Goal: Ask a question: Seek information or help from site administrators or community

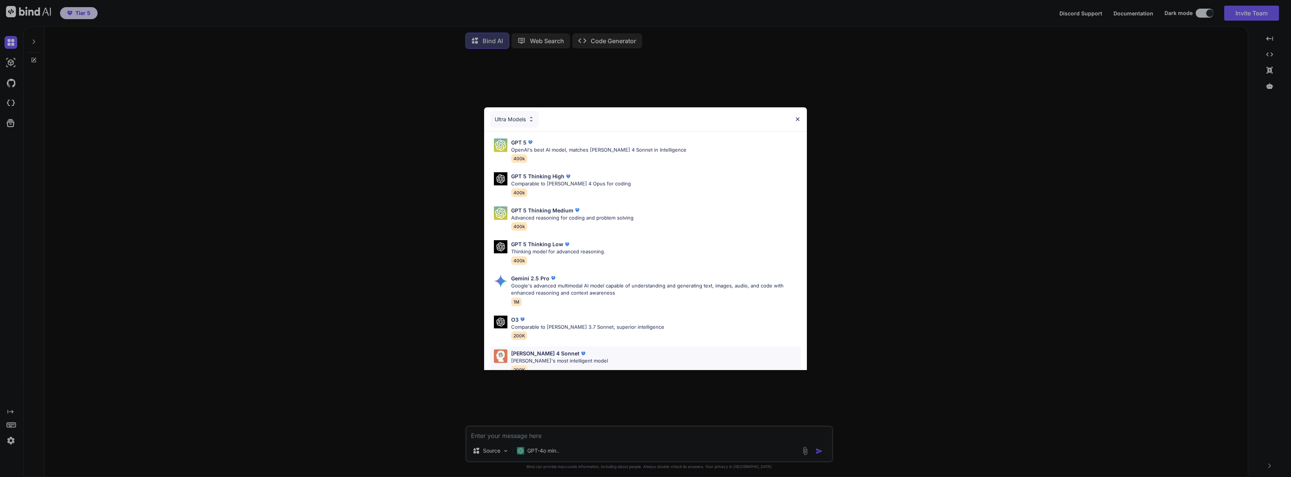
click at [531, 356] on p "[PERSON_NAME] 4 Sonnet" at bounding box center [545, 353] width 68 height 8
type textarea "x"
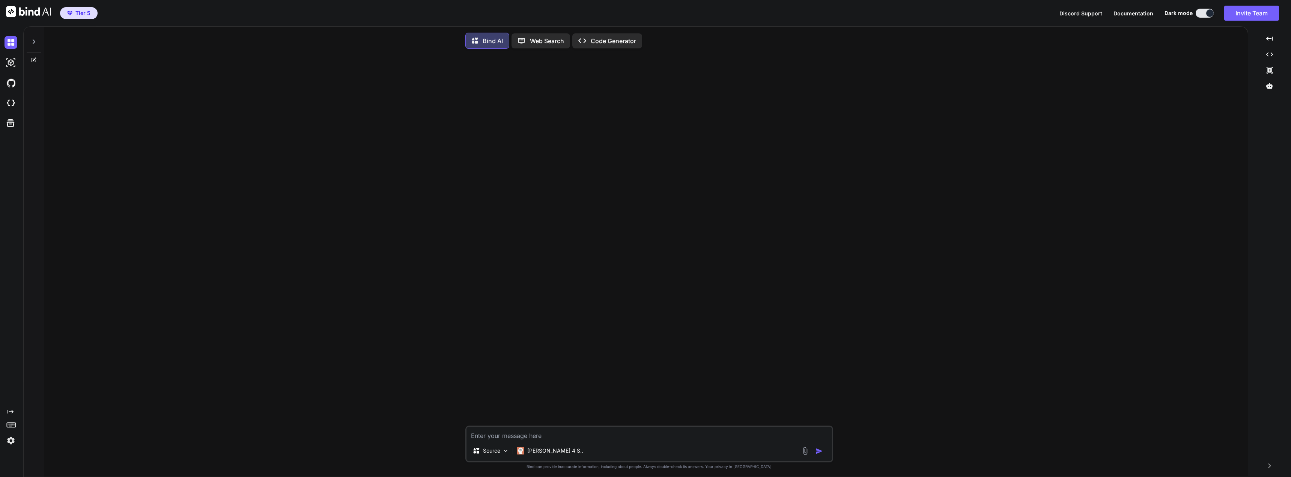
click at [484, 439] on textarea at bounding box center [648, 434] width 365 height 14
type textarea "a"
type textarea "x"
type textarea "ar"
type textarea "x"
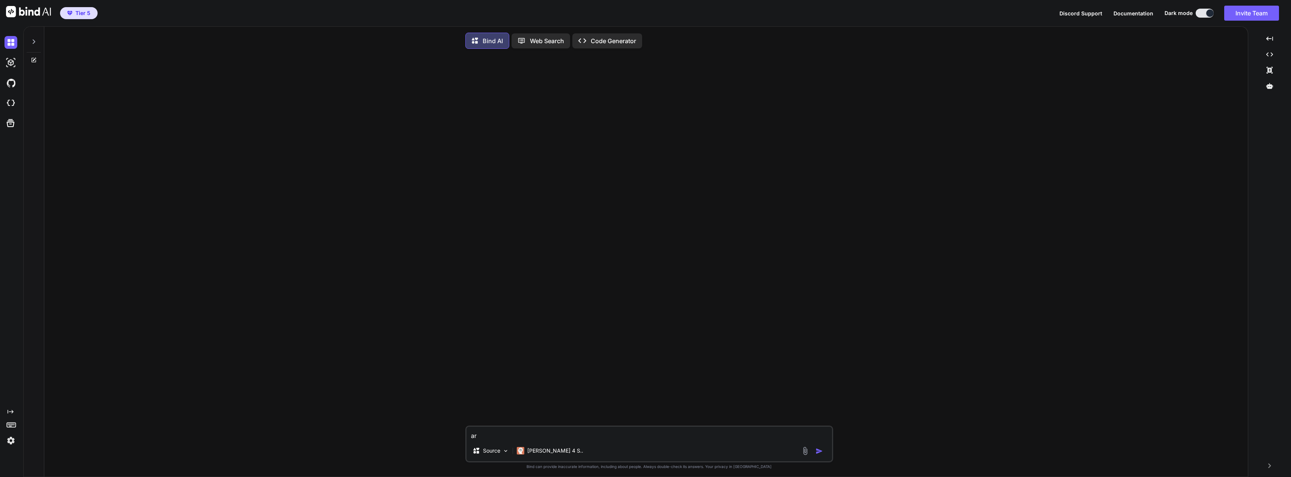
type textarea "are"
type textarea "x"
type textarea "are"
type textarea "x"
type textarea "are y"
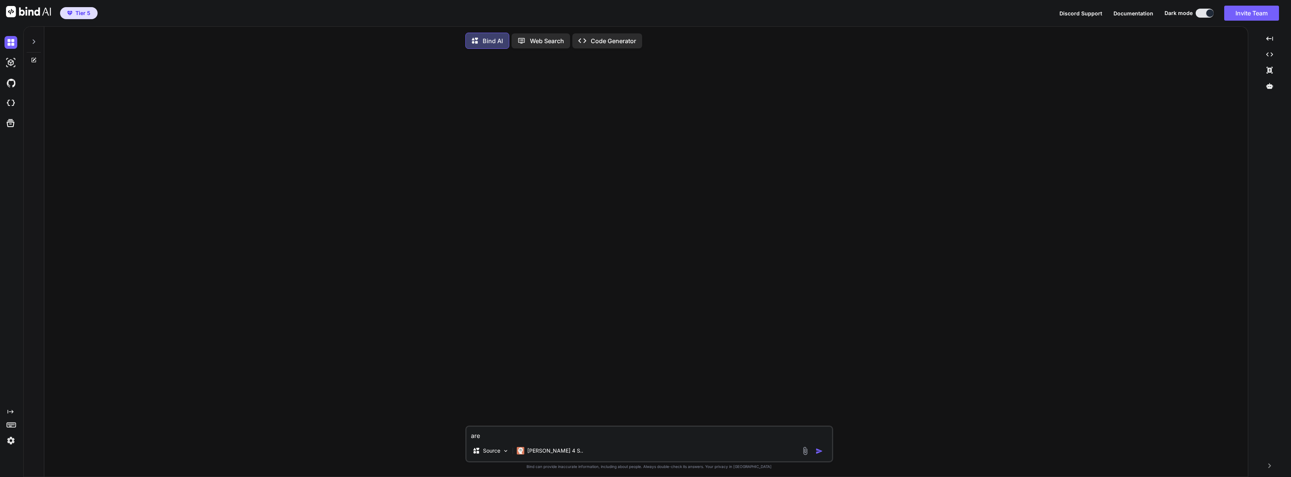
type textarea "x"
type textarea "are yo"
type textarea "x"
type textarea "are you"
type textarea "x"
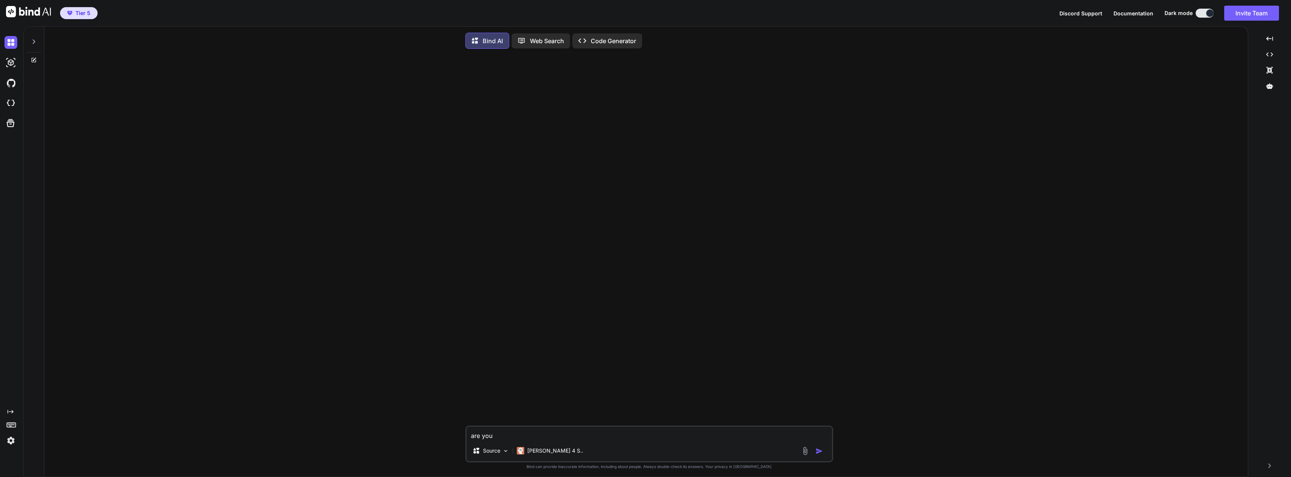
type textarea "are you"
type textarea "x"
type textarea "are you f"
type textarea "x"
type textarea "are you fa"
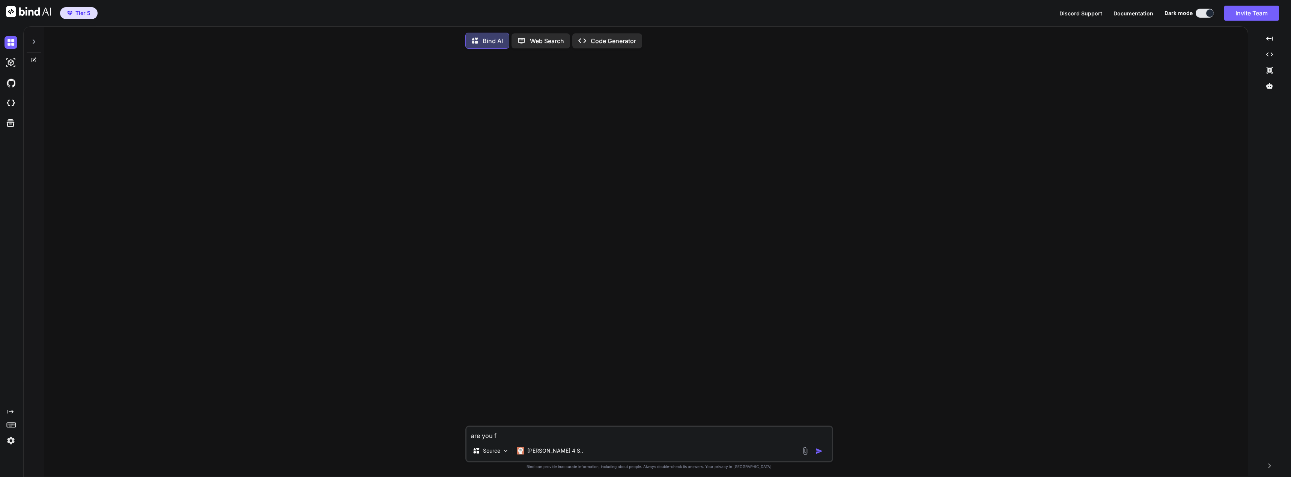
type textarea "x"
type textarea "are you fam"
type textarea "x"
type textarea "are you fami"
type textarea "x"
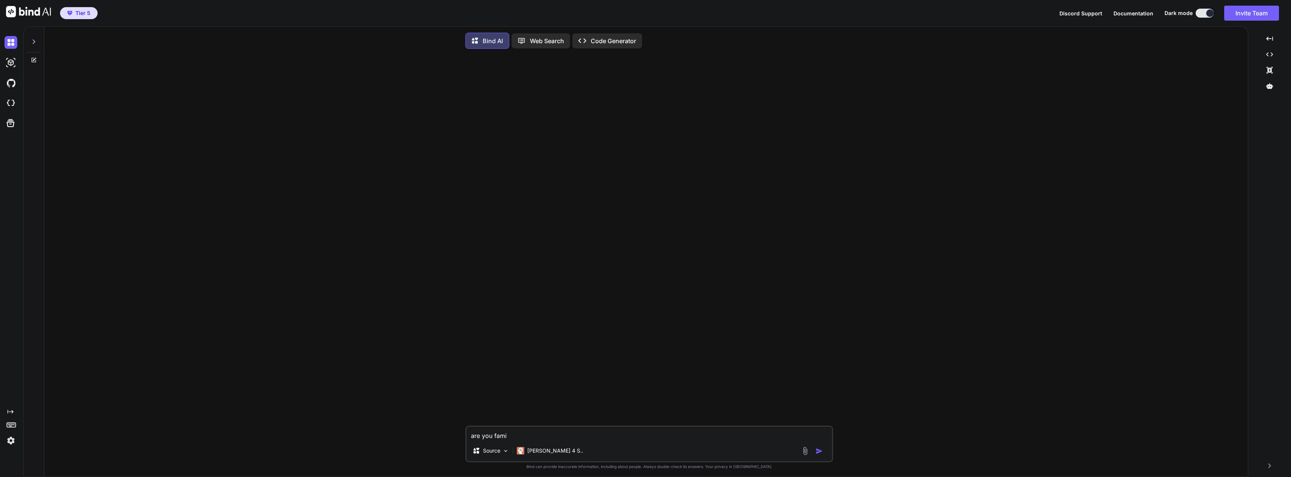
type textarea "are you famil"
type textarea "x"
type textarea "are you famila"
type textarea "x"
type textarea "are you familar"
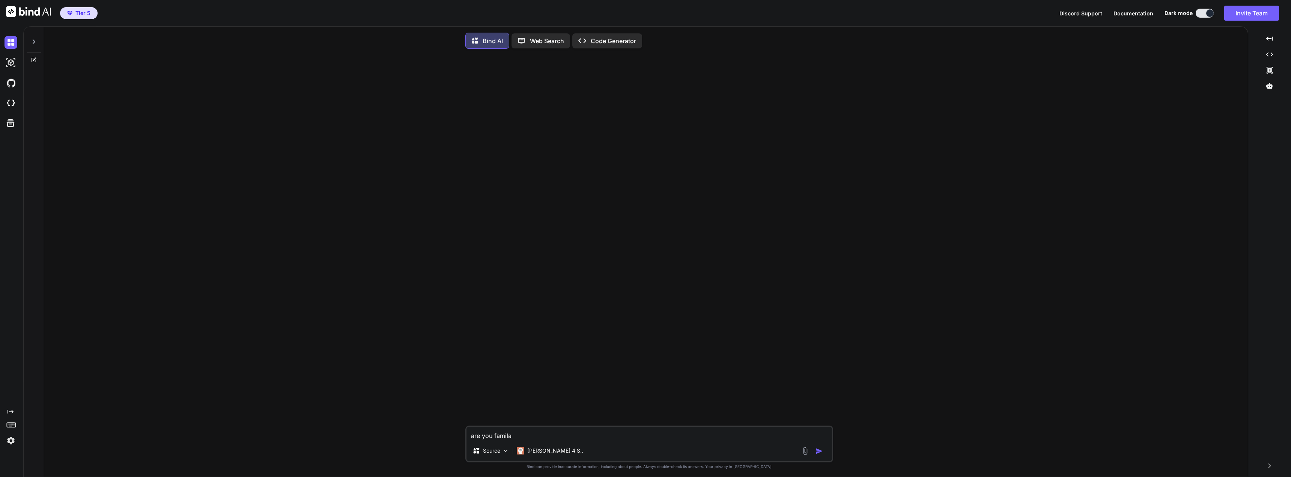
type textarea "x"
type textarea "are you familar"
type textarea "x"
type textarea "are you familar w"
type textarea "x"
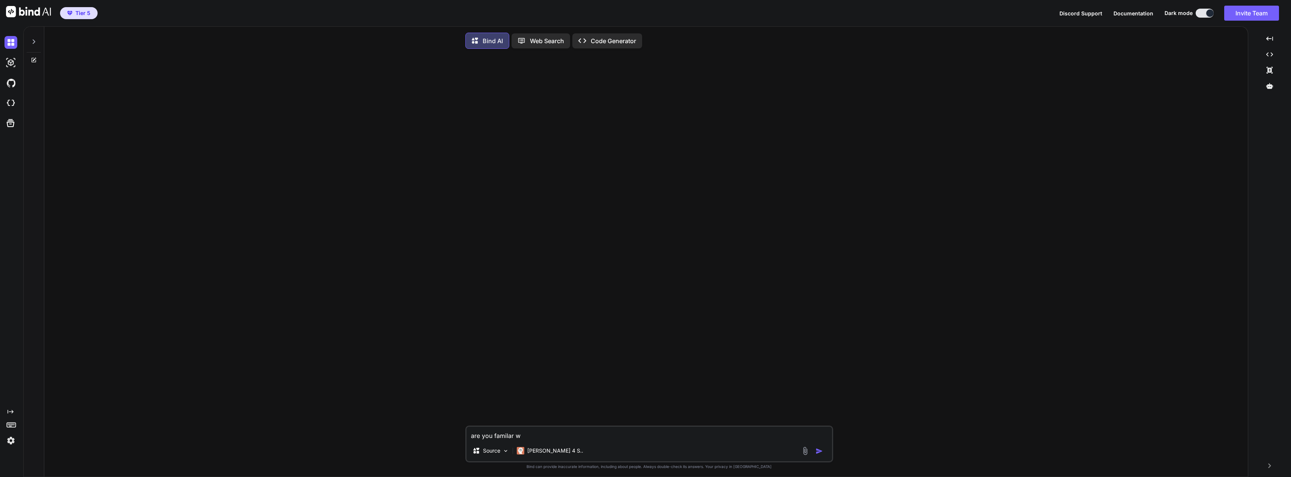
type textarea "are you familar wi"
type textarea "x"
type textarea "are you familar wit"
type textarea "x"
type textarea "are you familar with"
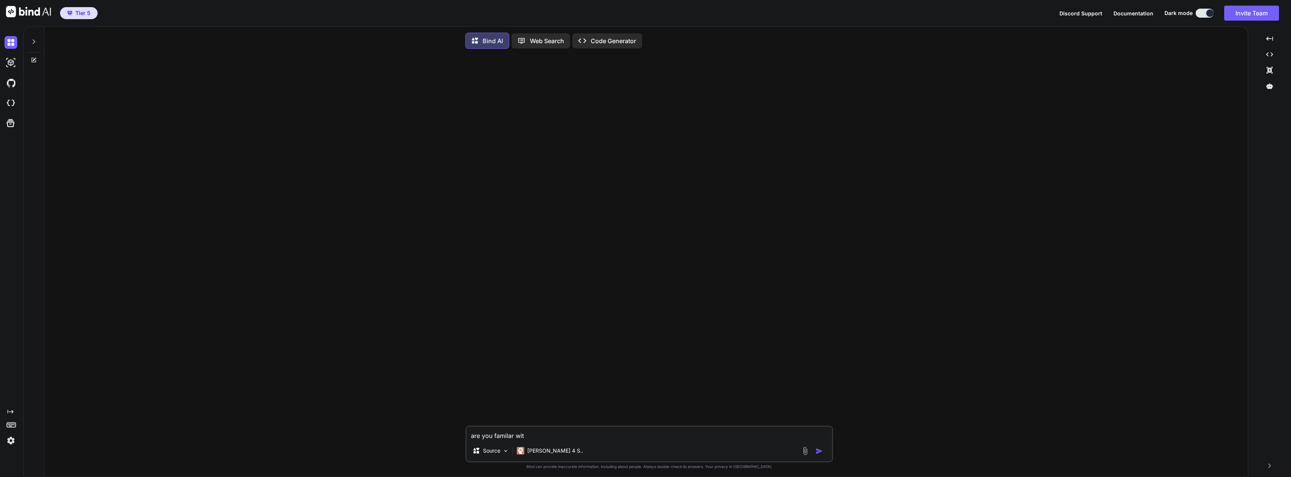
type textarea "x"
type textarea "are you familar with"
type textarea "x"
type textarea "are you familar with m"
type textarea "x"
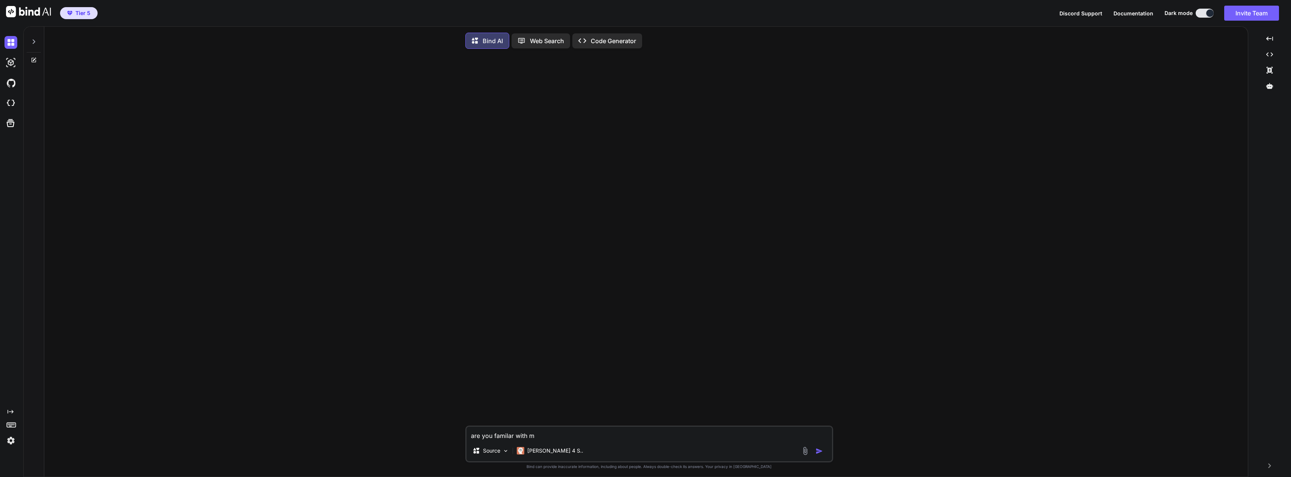
type textarea "are you familar with my"
type textarea "x"
type textarea "are you familar with myl"
type textarea "x"
type textarea "are you familar with [PERSON_NAME]"
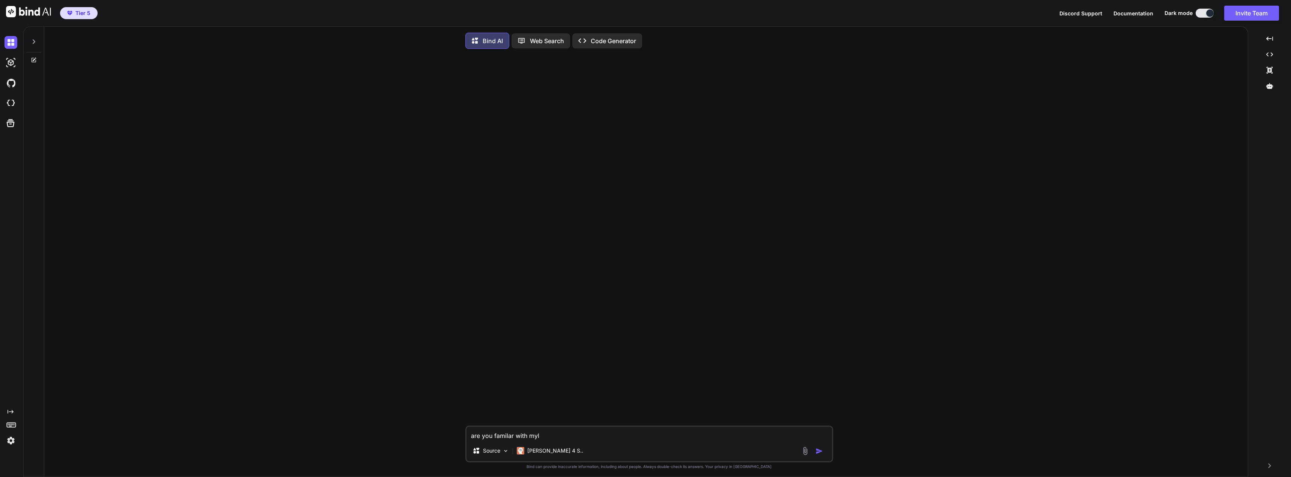
type textarea "x"
type textarea "are you familar with [PERSON_NAME]"
type textarea "x"
type textarea "are you familar with mylist"
type textarea "x"
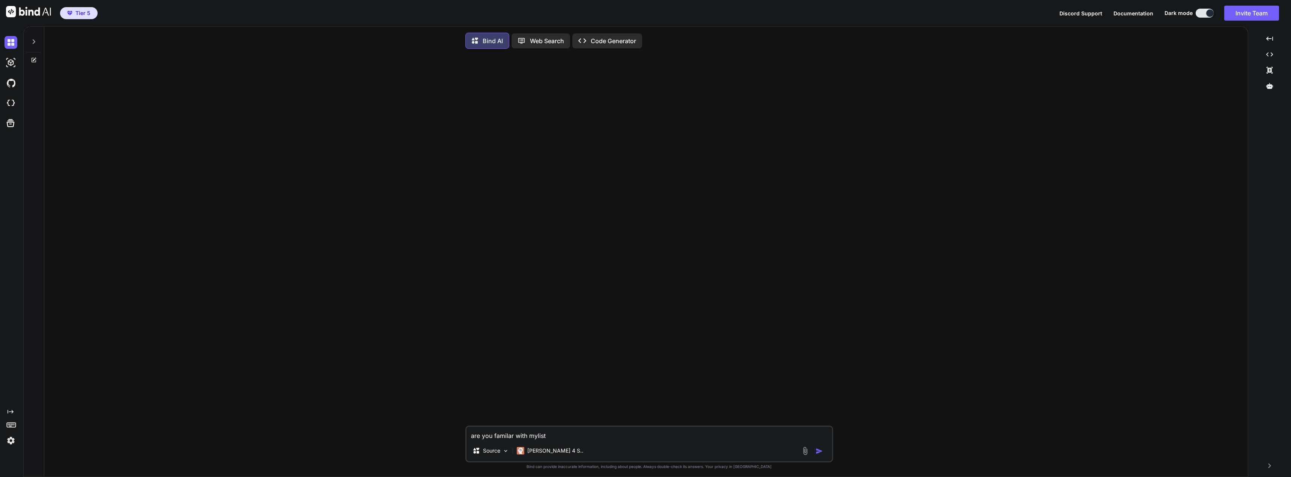
type textarea "are you familar with mylisti"
type textarea "x"
type textarea "are you familar with mylistin"
type textarea "x"
type textarea "are you familar with mylisting"
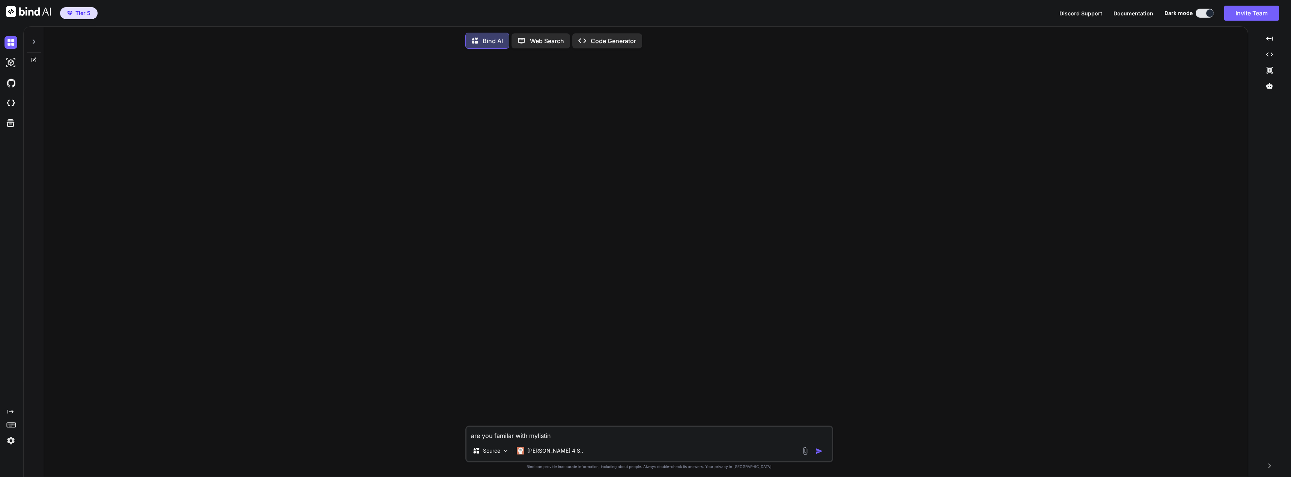
type textarea "x"
type textarea "are you familar with mylisting"
type textarea "x"
type textarea "are you familar with mylisting w"
type textarea "x"
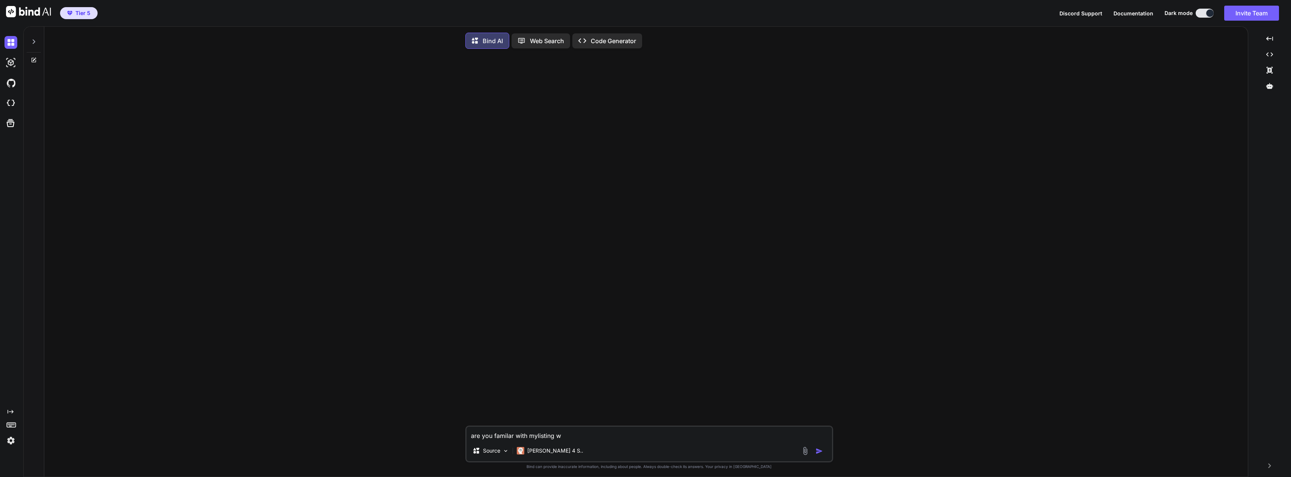
type textarea "are you familar with mylisting wo"
type textarea "x"
type textarea "are you familar with mylisting wor"
type textarea "x"
type textarea "are you familar with mylisting word"
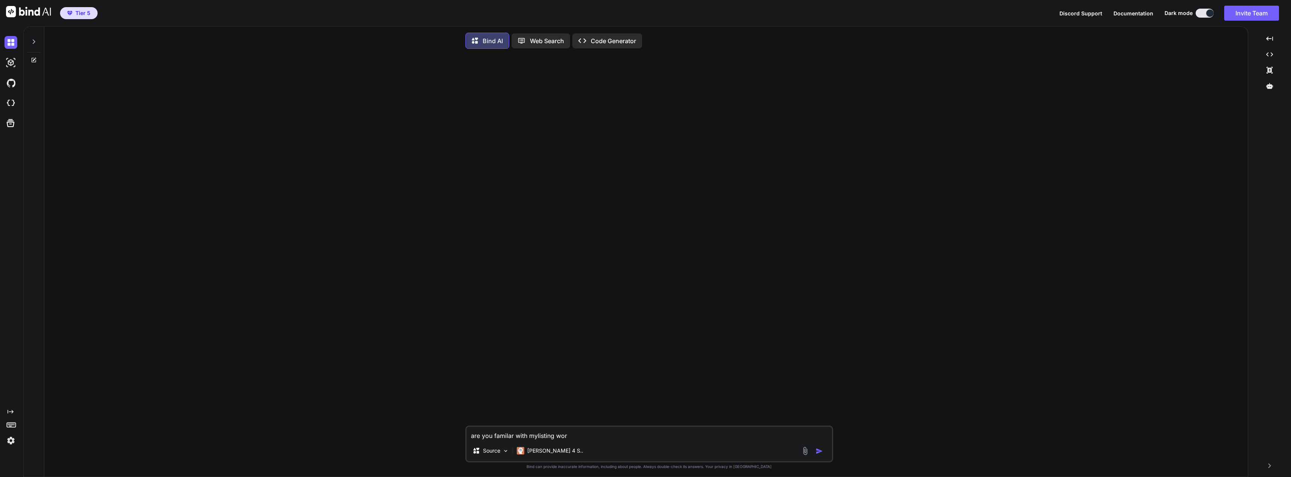
type textarea "x"
type textarea "are you familar with mylisting wordp"
type textarea "x"
type textarea "are you familar with mylisting wordpr"
type textarea "x"
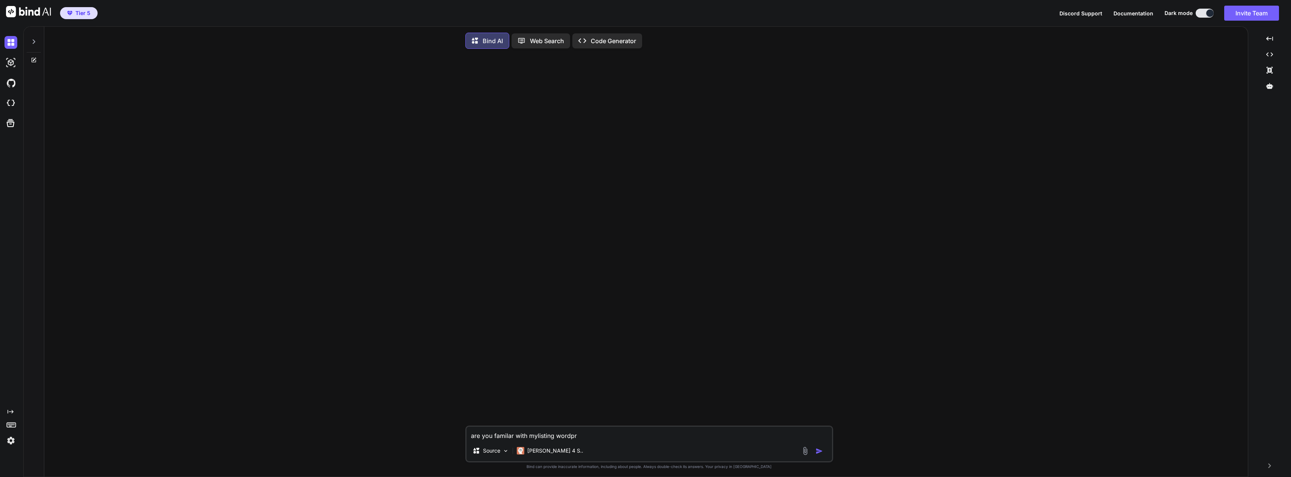
type textarea "are you familar with mylisting wordpre"
type textarea "x"
type textarea "are you familar with mylisting wordpres"
type textarea "x"
type textarea "are you familar with mylisting wordpress"
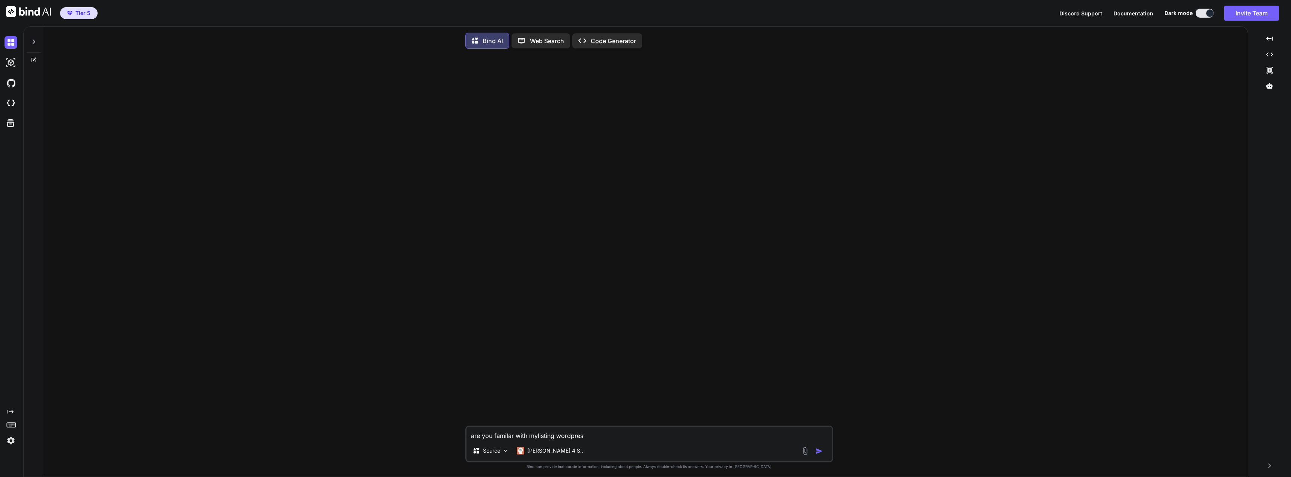
type textarea "x"
type textarea "are you familar with mylisting wordpresss"
type textarea "x"
type textarea "are you familar with mylisting wordpresss"
type textarea "x"
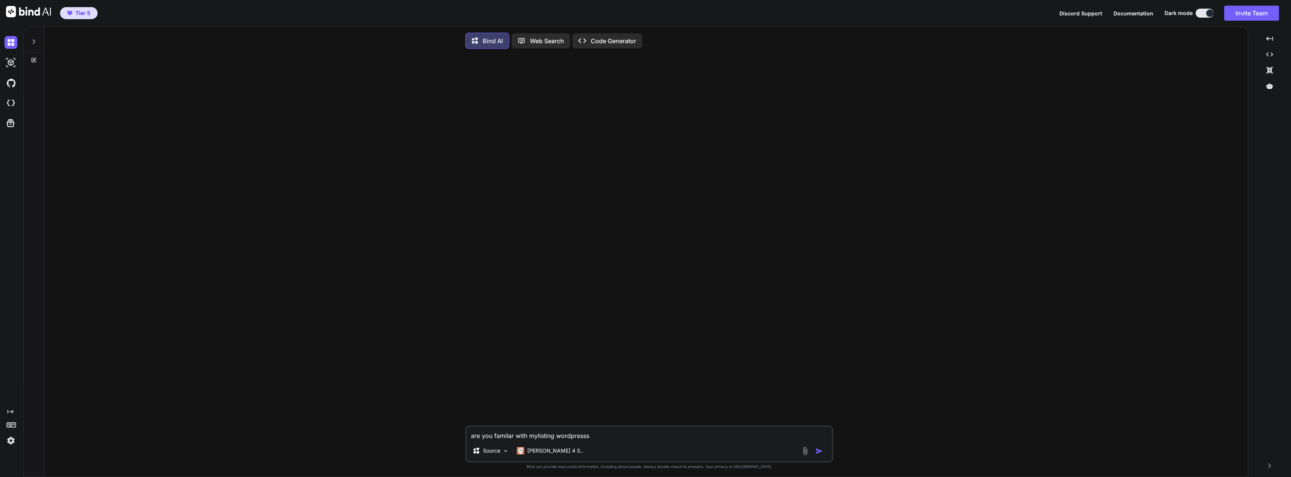
type textarea "are you familar with mylisting wordpresss t"
type textarea "x"
type textarea "are you familar with mylisting wordpresss th"
type textarea "x"
type textarea "are you familar with mylisting wordpresss the"
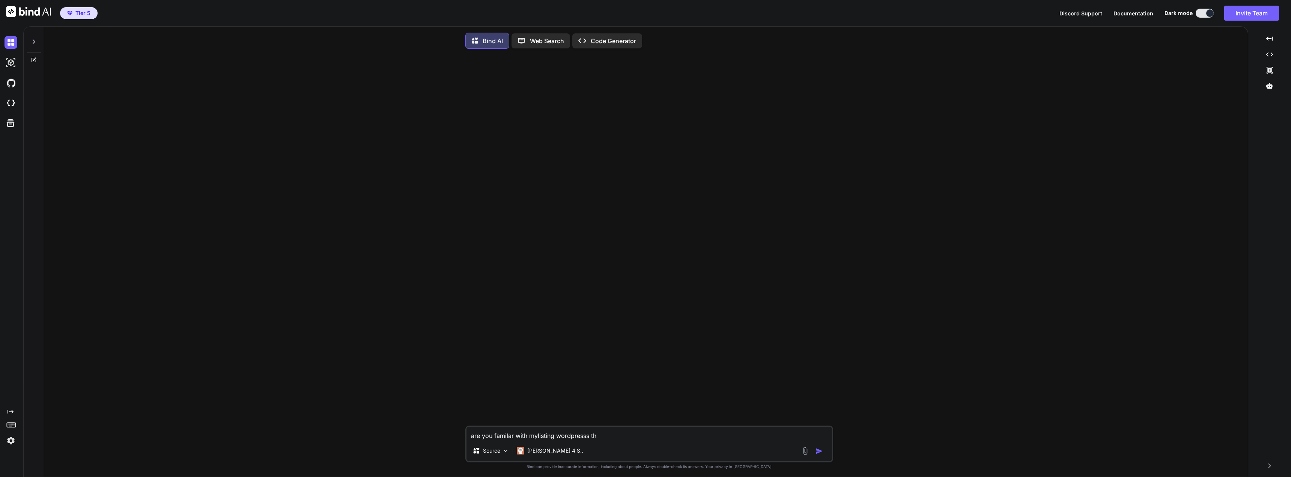
type textarea "x"
type textarea "are you familar with mylisting wordpresss them"
type textarea "x"
type textarea "are you familar with mylisting wordpresss theme"
type textarea "x"
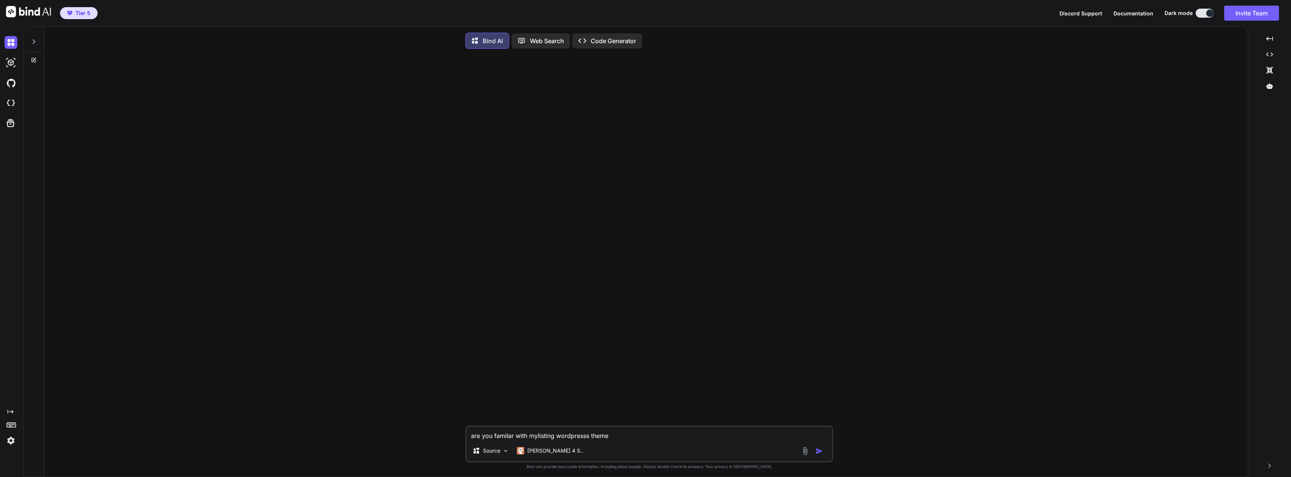
type textarea "are you familar with mylisting wordpresss theme"
type textarea "x"
type textarea "are you familar with mylisting wordpresss theme a"
type textarea "x"
type textarea "are you familar with mylisting wordpresss theme an"
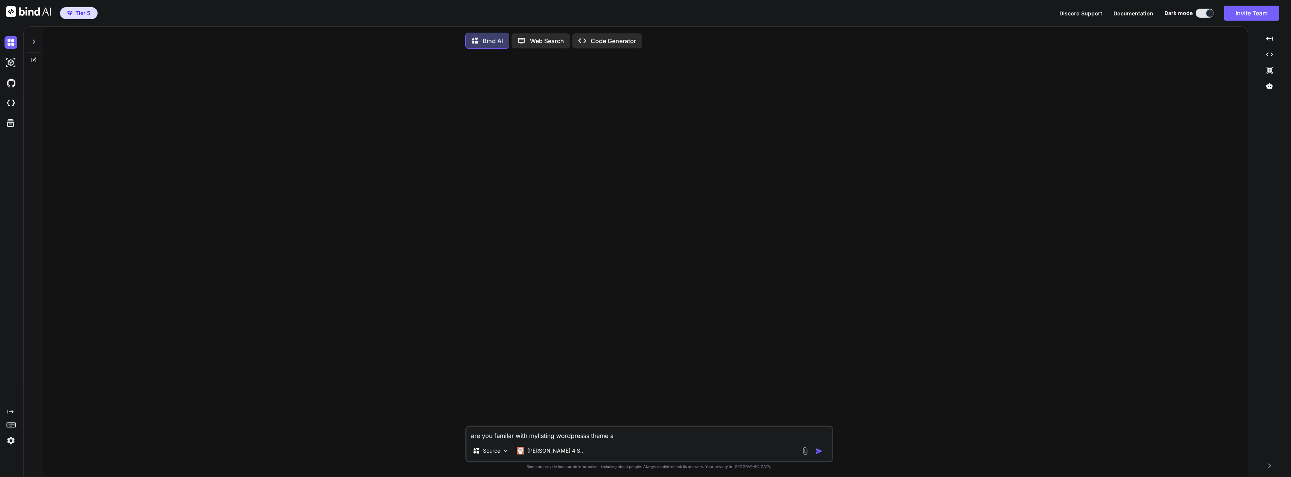
type textarea "x"
type textarea "are you familar with mylisting wordpresss theme and"
type textarea "x"
type textarea "are you familar with mylisting wordpresss theme and"
type textarea "x"
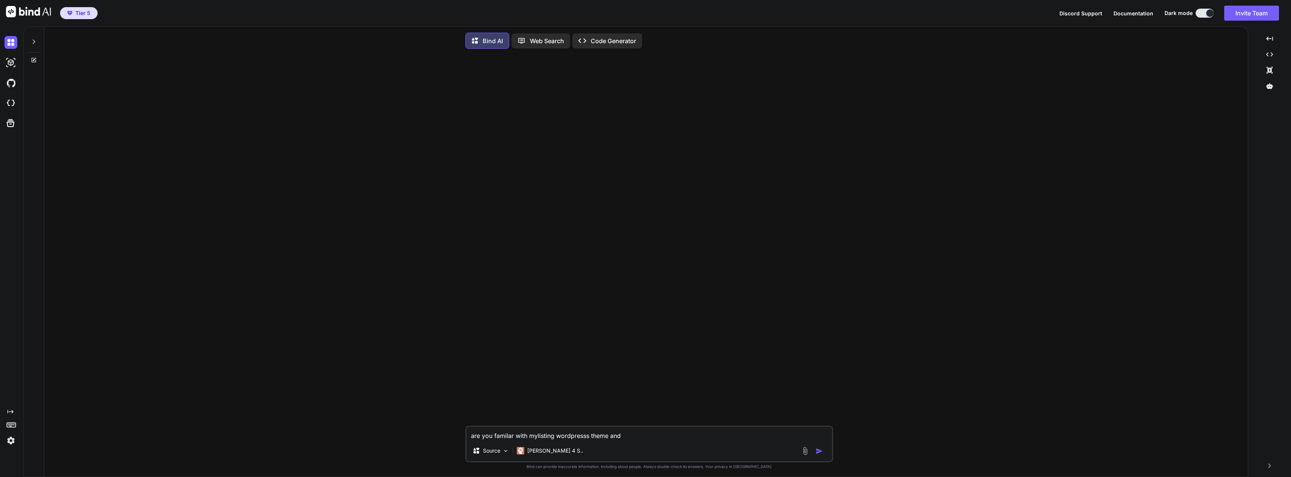
type textarea "are you familar with mylisting wordpresss theme and t"
type textarea "x"
type textarea "are you familar with mylisting wordpresss theme and th"
type textarea "x"
type textarea "are you familar with mylisting wordpresss theme and the"
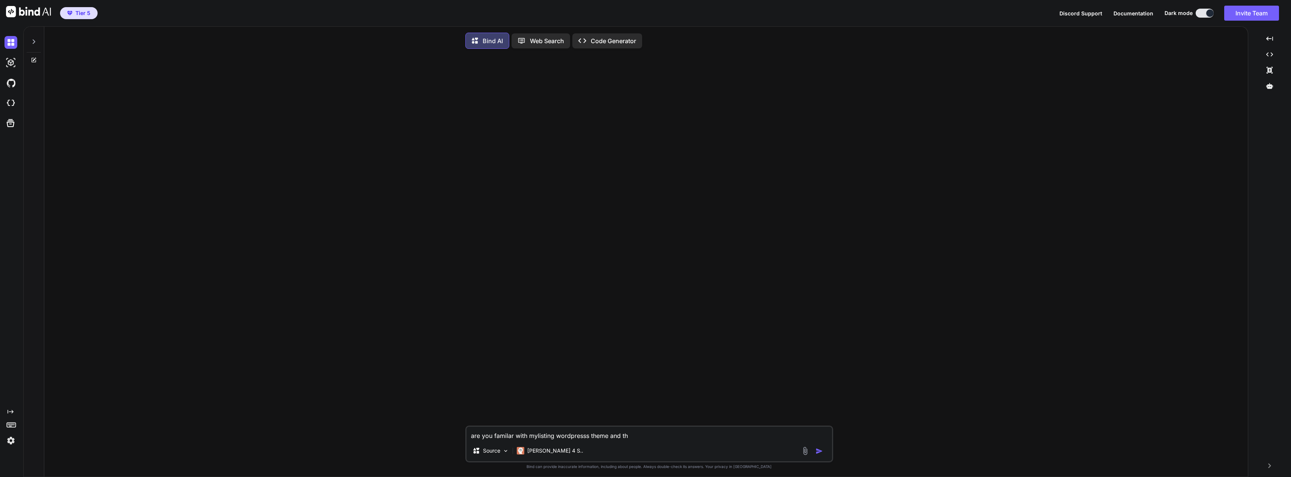
type textarea "x"
type textarea "are you familar with mylisting wordpresss theme and the"
type textarea "x"
type textarea "are you familar with mylisting wordpresss theme and the l"
type textarea "x"
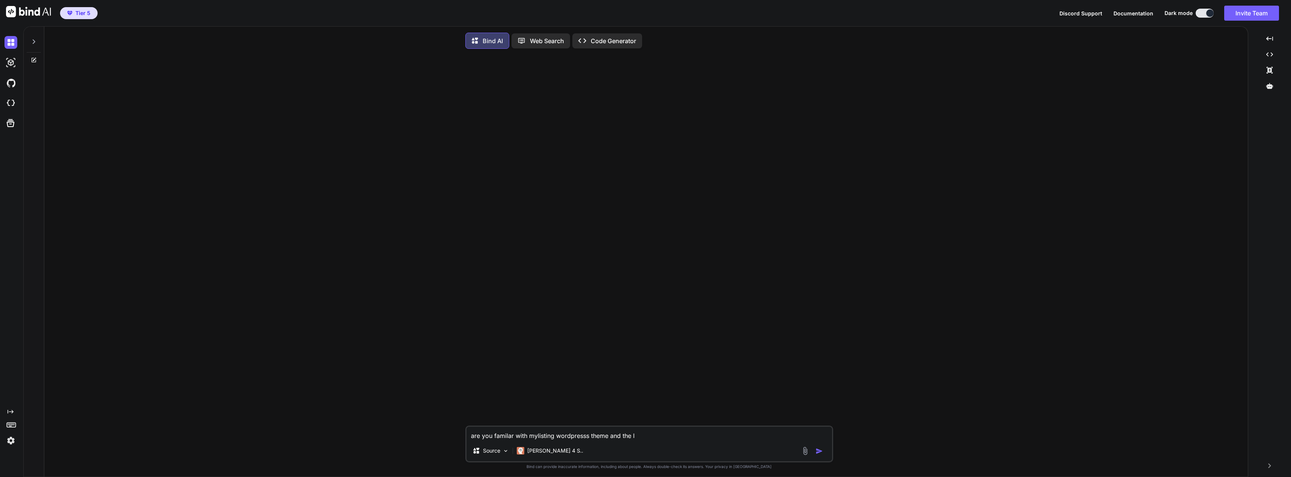
type textarea "are you familar with mylisting wordpresss theme and the li"
type textarea "x"
type textarea "are you familar with mylisting wordpresss theme and the lis"
type textarea "x"
type textarea "are you familar with mylisting wordpresss theme and the list"
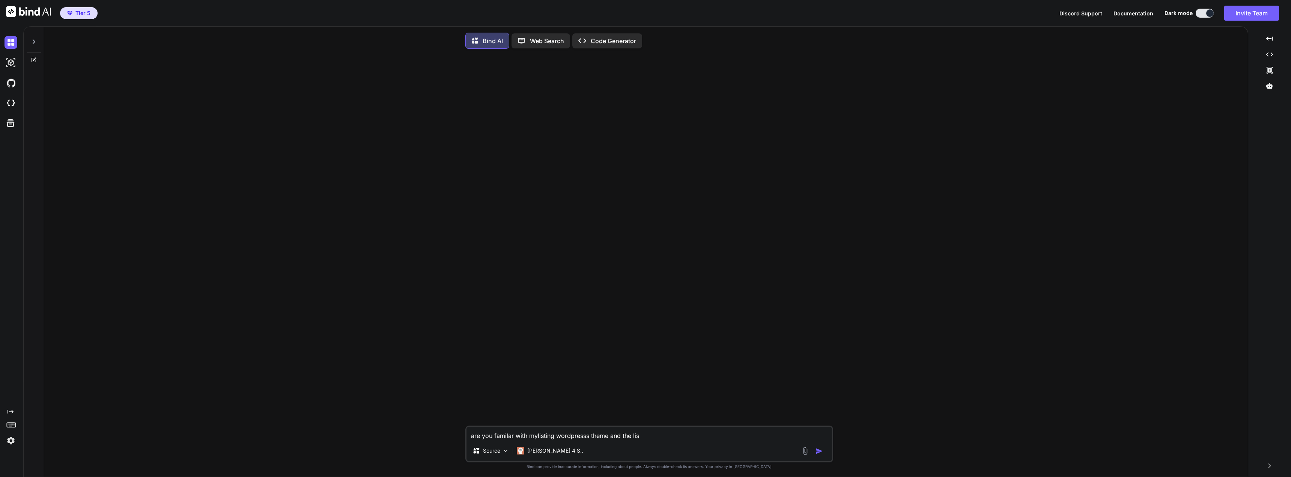
type textarea "x"
type textarea "are you familar with mylisting wordpresss theme and the listi"
type textarea "x"
type textarea "are you familar with mylisting wordpresss theme and the listin"
type textarea "x"
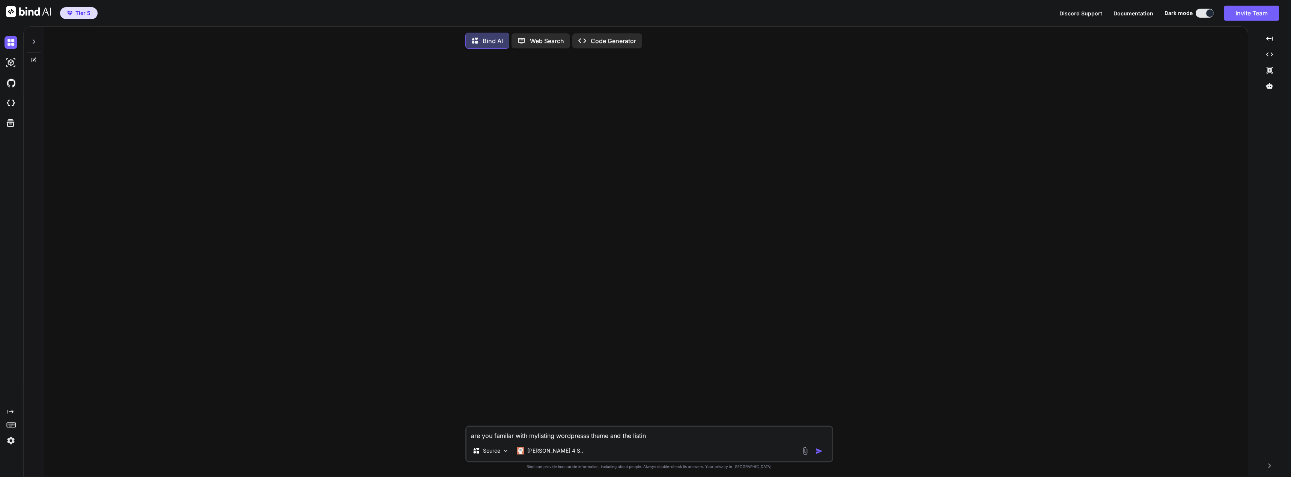
type textarea "are you familar with mylisting wordpresss theme and the listing"
type textarea "x"
type textarea "are you familar with mylisting wordpresss theme and the listing"
type textarea "x"
type textarea "are you familar with mylisting wordpresss theme and the listing t"
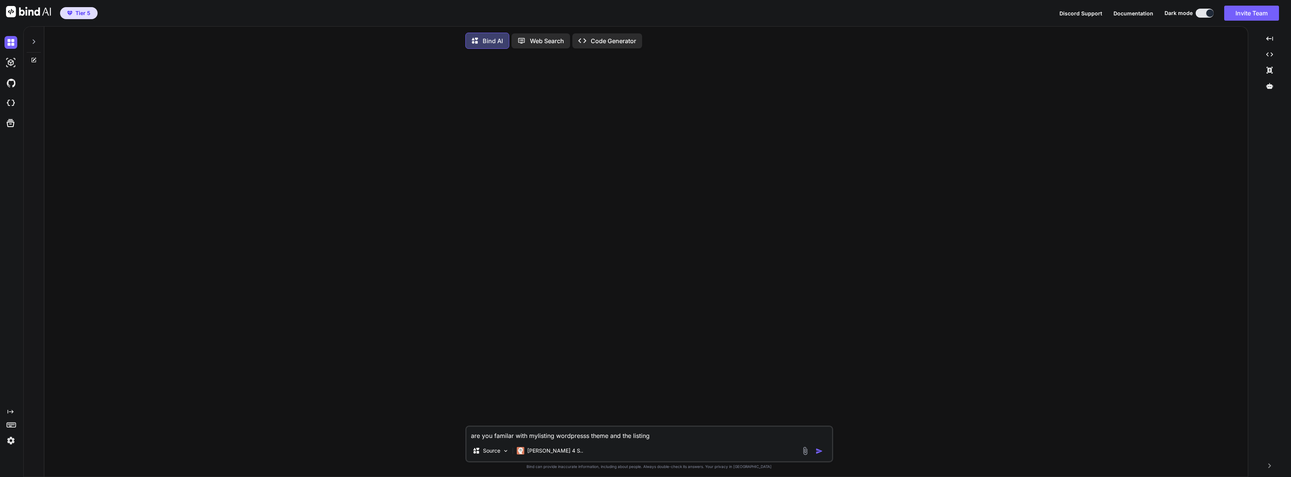
type textarea "x"
type textarea "are you familar with mylisting wordpresss theme and the listing ty"
type textarea "x"
type textarea "are you familar with mylisting wordpresss theme and the listing typ"
type textarea "x"
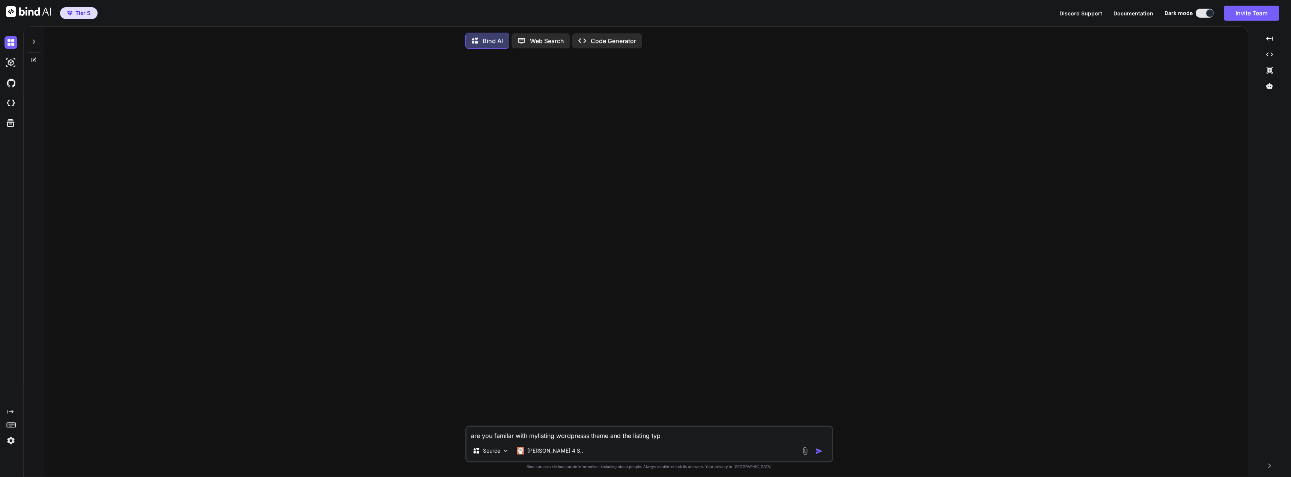
type textarea "are you familar with mylisting wordpresss theme and the listing type"
type textarea "x"
type textarea "are you familar with mylisting wordpresss theme and the listing type"
type textarea "x"
type textarea "are you familar with mylisting wordpresss theme and the listing type f"
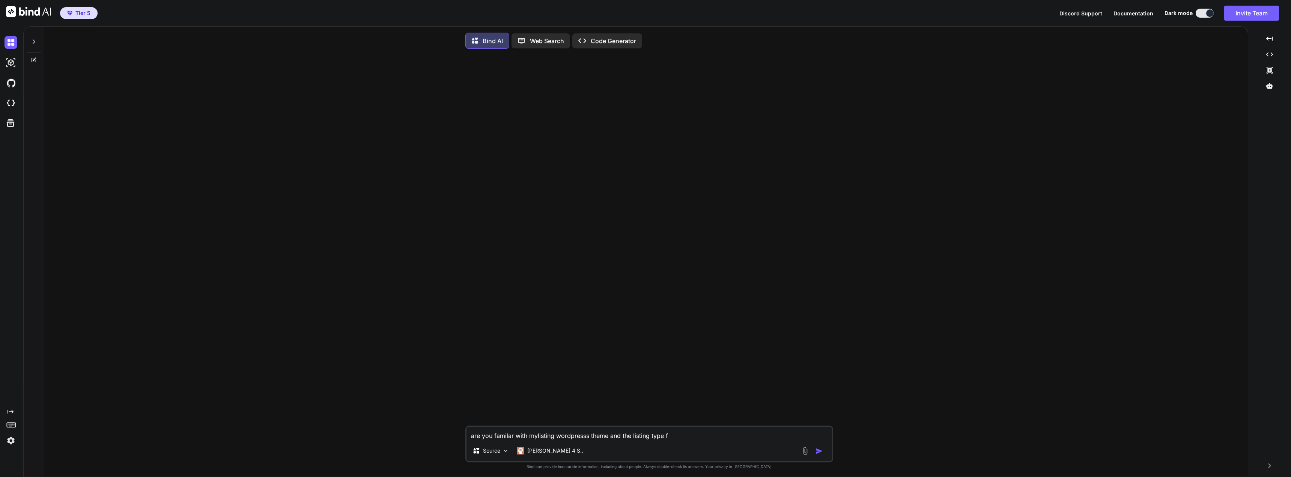
type textarea "x"
type textarea "are you familar with mylisting wordpresss theme and the listing type fi"
type textarea "x"
type textarea "are you familar with mylisting wordpresss theme and the listing type fie"
type textarea "x"
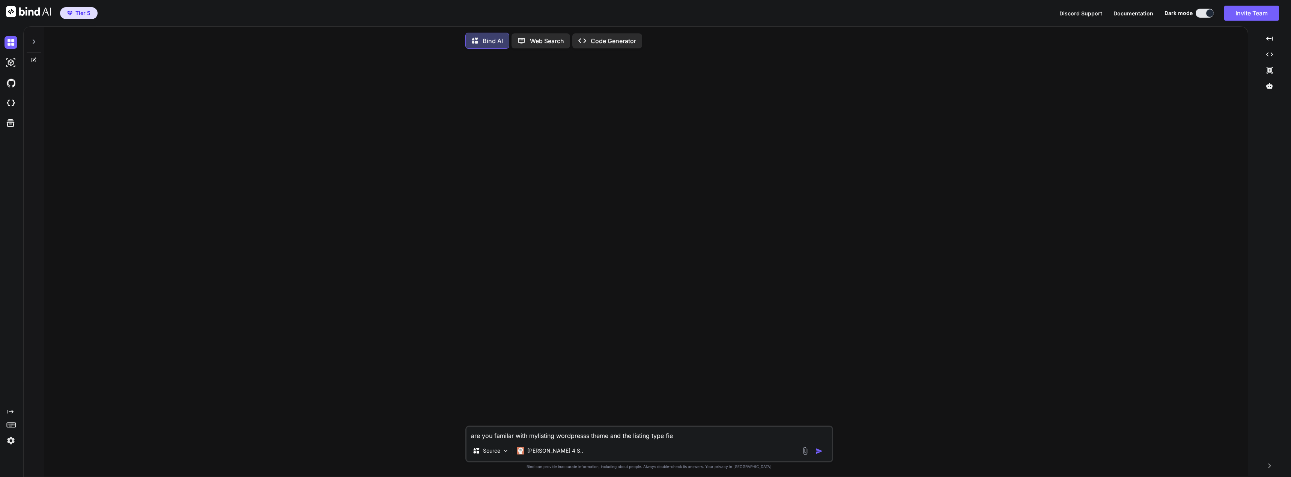
type textarea "are you familar with mylisting wordpresss theme and the listing type fiel"
type textarea "x"
type textarea "are you familar with mylisting wordpresss theme and the listing type field"
type textarea "x"
type textarea "are you familar with mylisting wordpresss theme and the listing type fields"
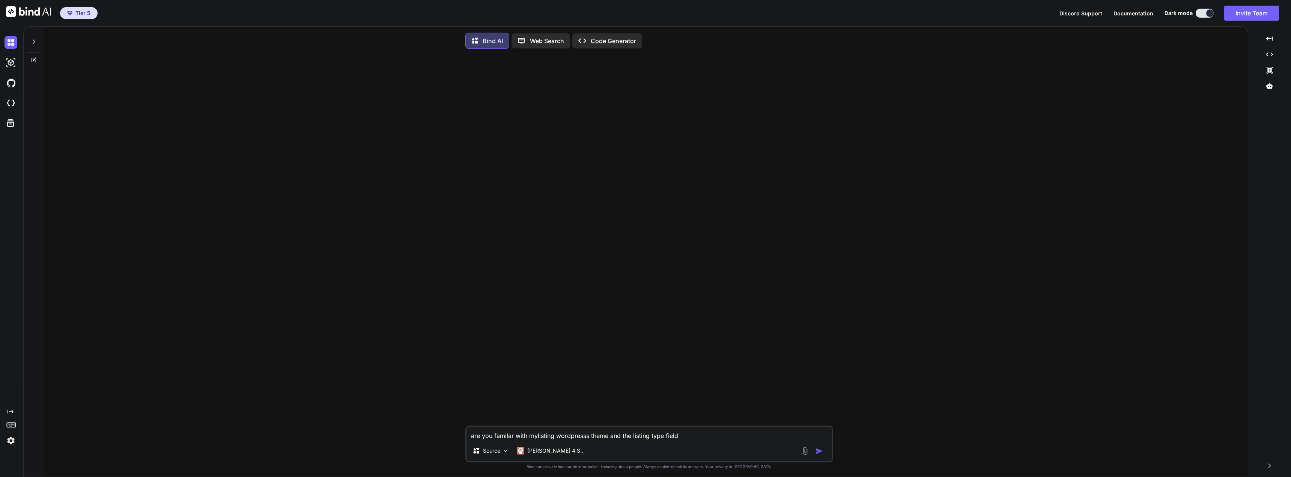
type textarea "x"
type textarea "are you familar with mylisting wordpresss theme and the listing type fields"
type textarea "x"
type textarea "are you familar with mylisting wordpresss theme and the listing type fields s"
type textarea "x"
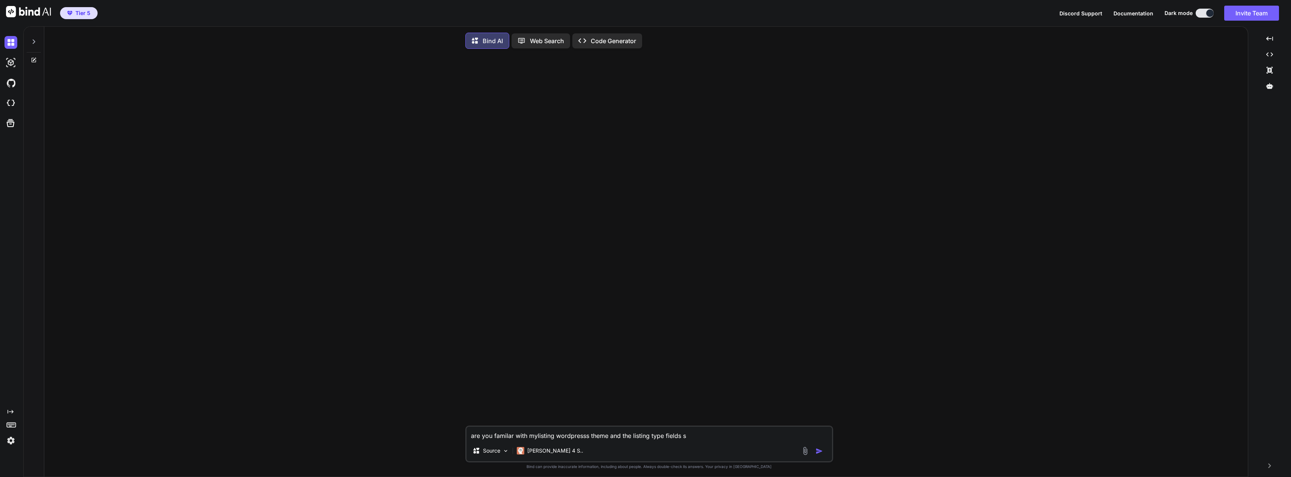
type textarea "are you familar with mylisting wordpresss theme and the listing type fields se"
type textarea "x"
type textarea "are you familar with mylisting wordpresss theme and the listing type fields set"
type textarea "x"
type textarea "are you familar with mylisting wordpresss theme and the listing type fields sett"
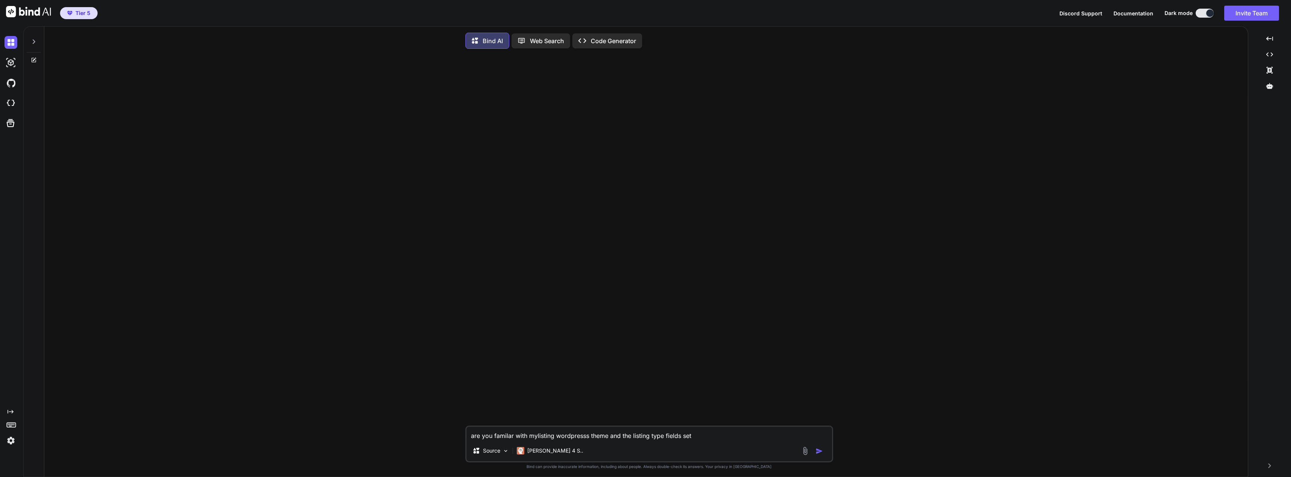
type textarea "x"
type textarea "are you familar with mylisting wordpresss theme and the listing type fields set…"
type textarea "x"
type textarea "are you familar with mylisting wordpresss theme and the listing type fields set…"
type textarea "x"
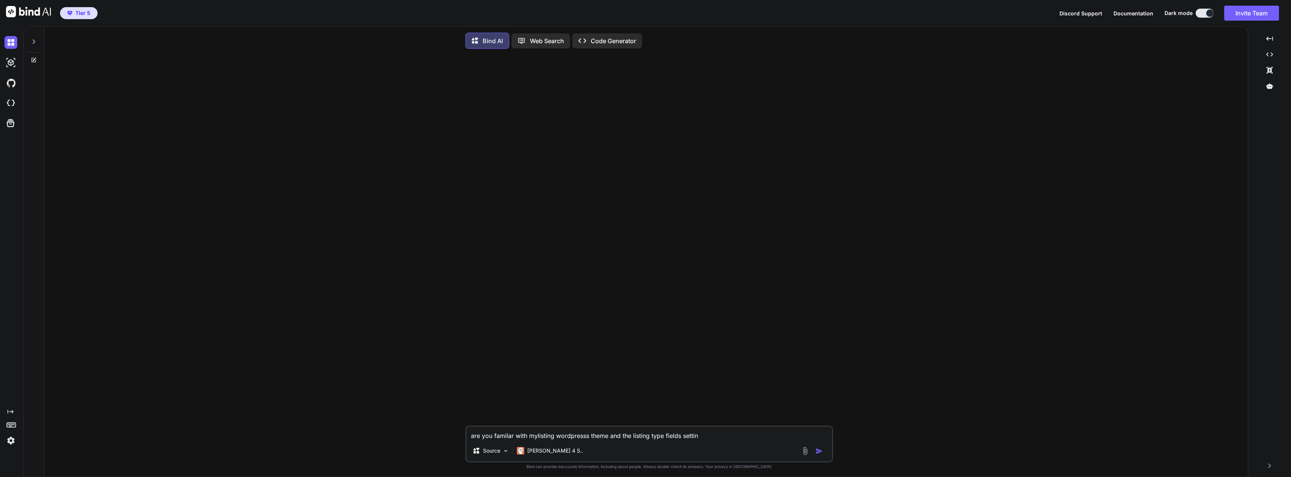
type textarea "are you familar with mylisting wordpresss theme and the listing type fields set…"
type textarea "x"
type textarea "are you familar with mylisting wordpresss theme and the listing type fields set…"
type textarea "x"
type textarea "are you familar with mylisting wordpresss theme and the listing type fields set…"
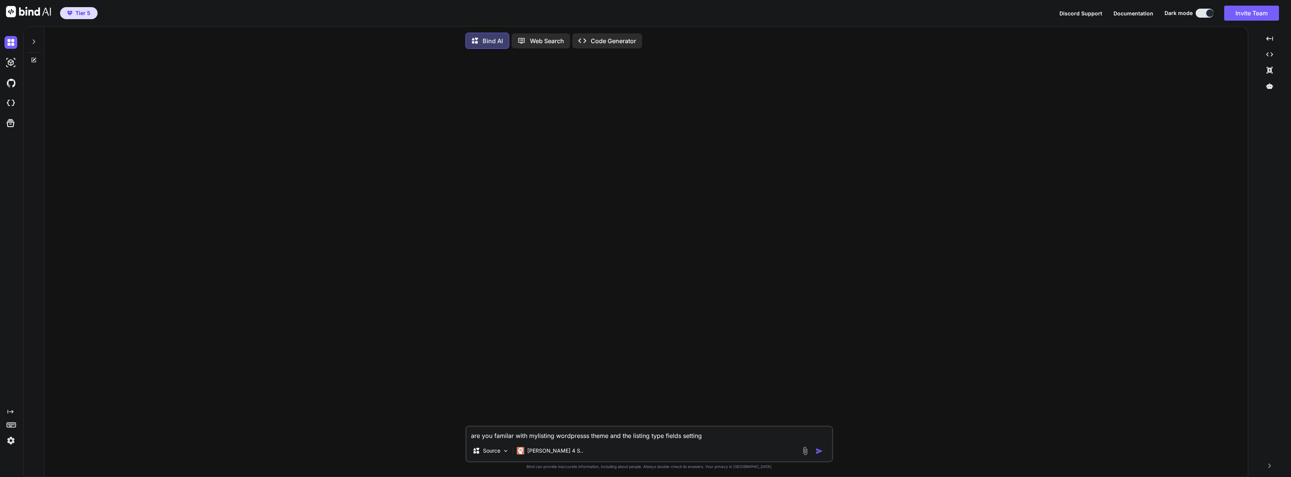
type textarea "x"
type textarea "are you familar with mylisting wordpresss theme and the listing type fields set…"
type textarea "x"
type textarea "are you familar with mylisting wordpresss theme and the listing type fields set…"
type textarea "x"
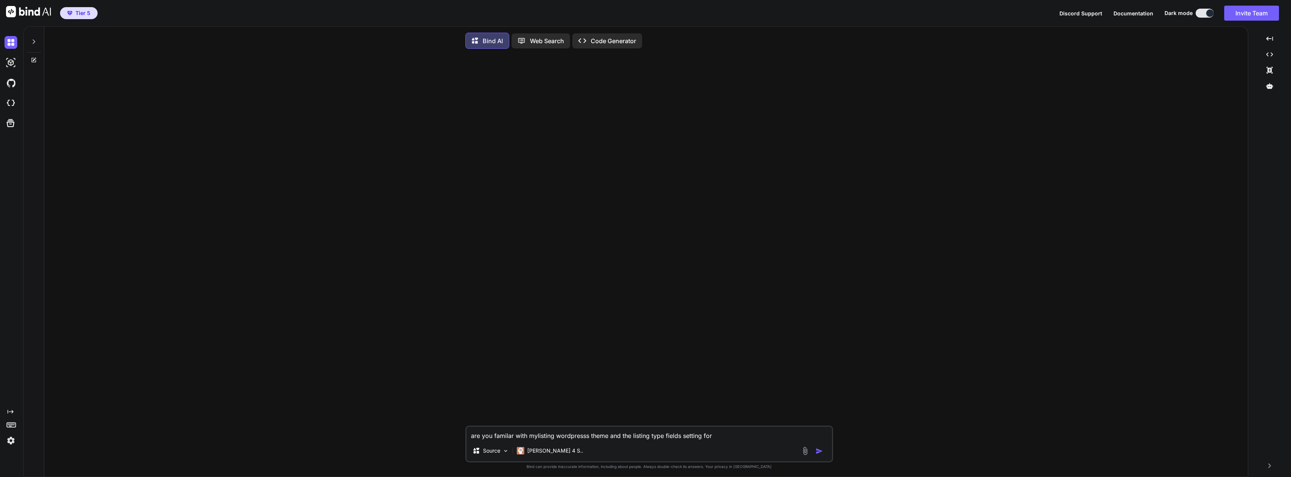
type textarea "are you familar with mylisting wordpresss theme and the listing type fields set…"
type textarea "x"
paste textarea "Enable package visibility"
type textarea "are you familar with mylisting wordpresss theme and the listing type fields set…"
type textarea "x"
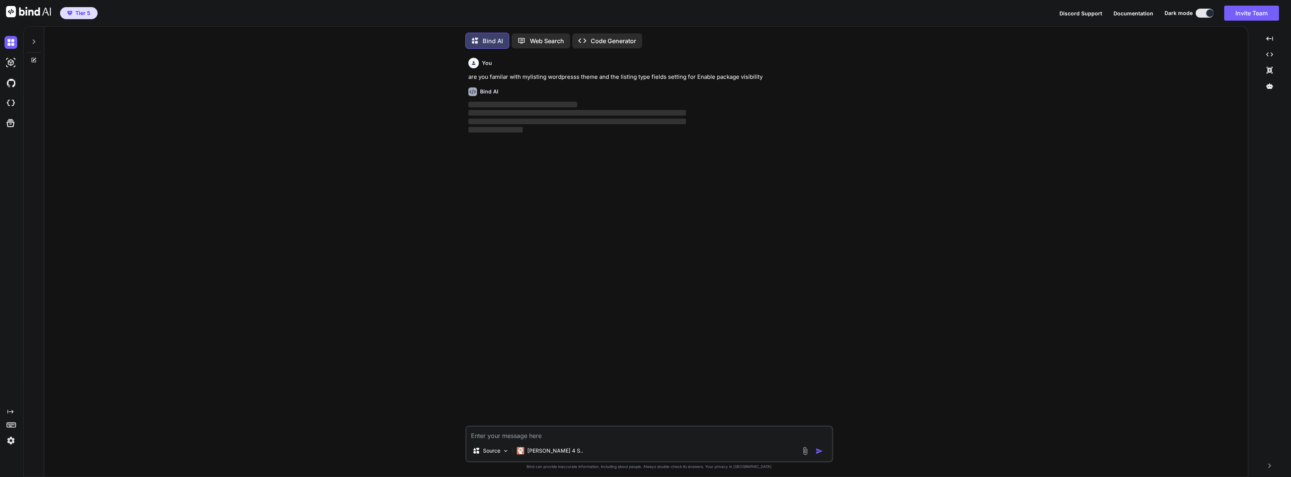
scroll to position [4, 0]
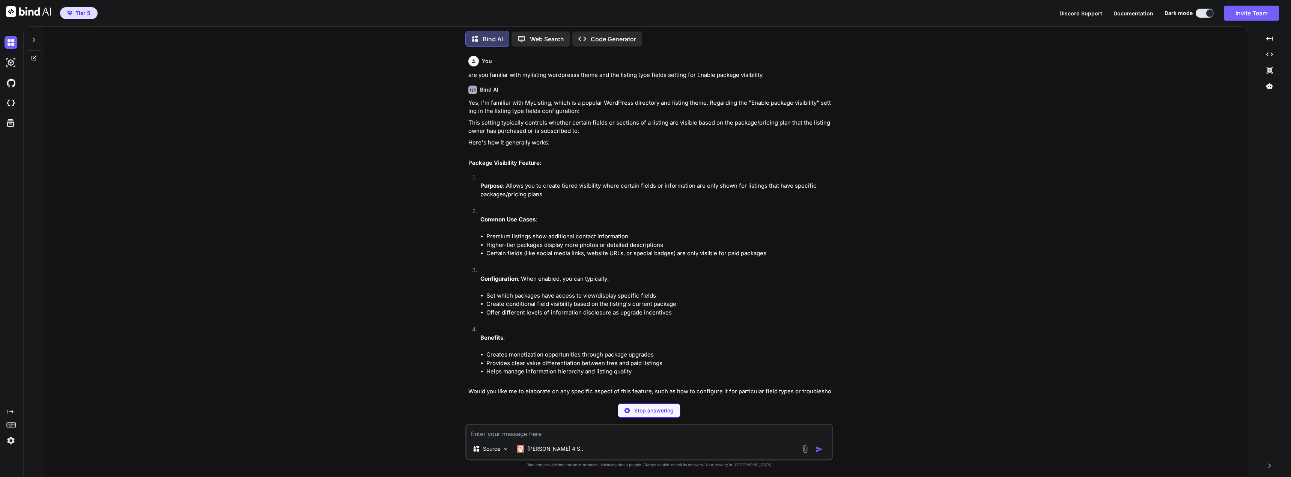
type textarea "x"
click at [508, 428] on textarea at bounding box center [648, 432] width 365 height 14
type textarea "c"
type textarea "x"
type textarea "ca"
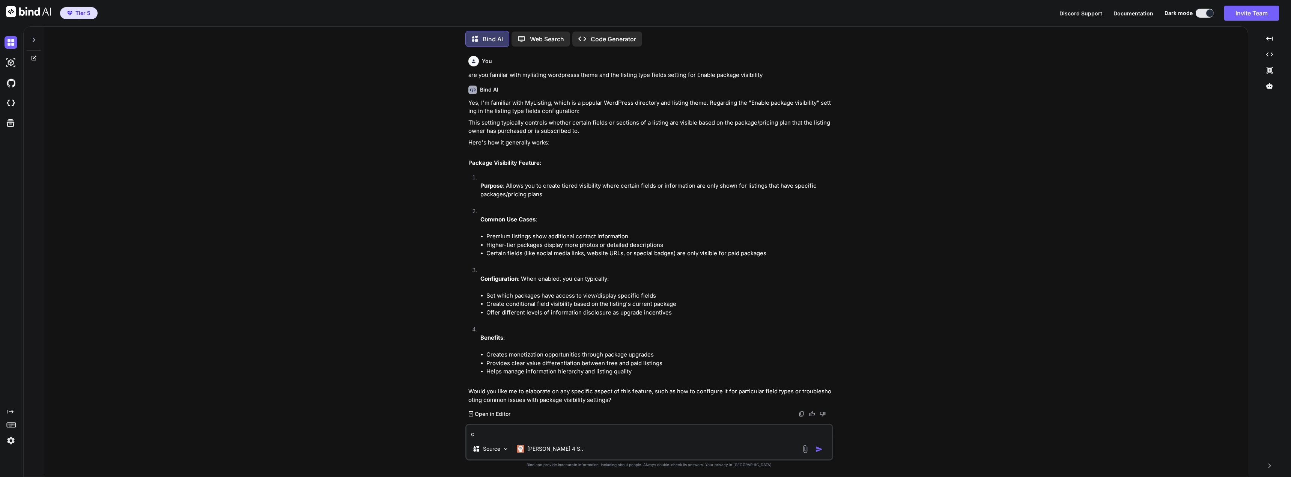
type textarea "x"
type textarea "can"
type textarea "x"
type textarea "can"
type textarea "x"
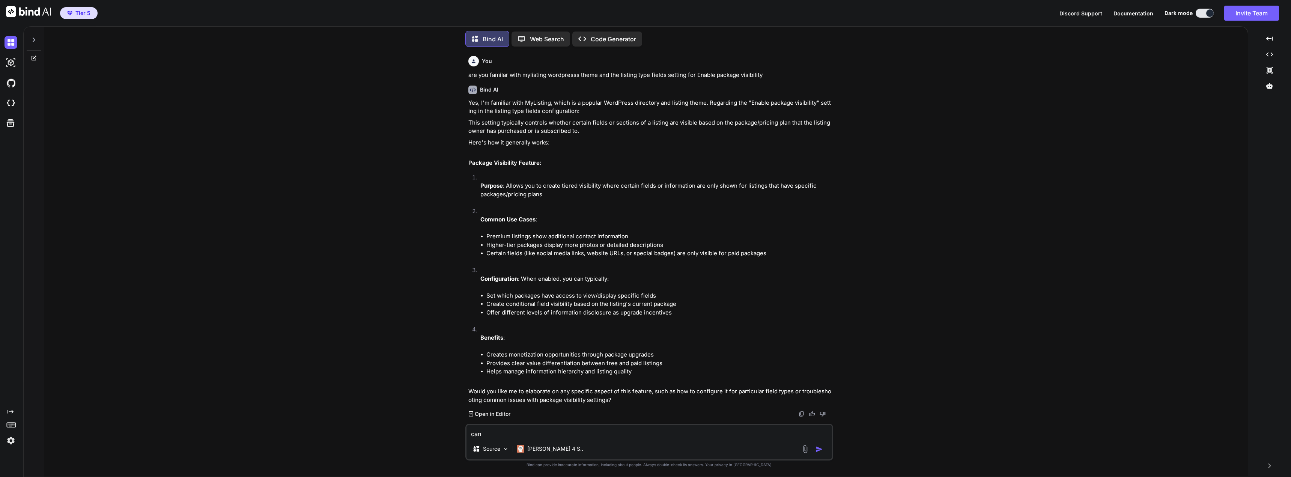
type textarea "can y"
type textarea "x"
type textarea "can yo"
type textarea "x"
type textarea "can you"
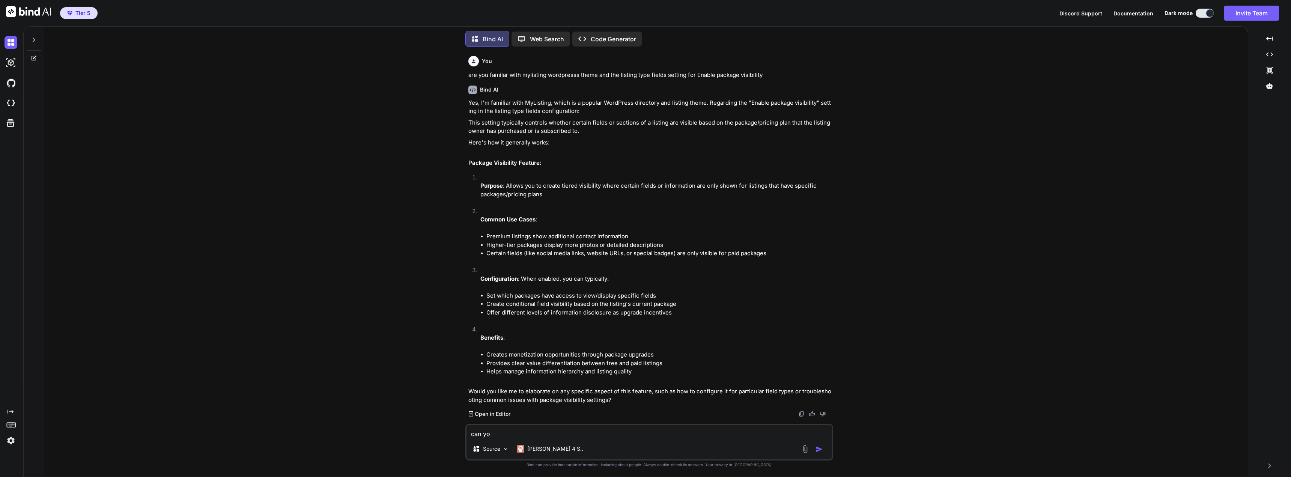
type textarea "x"
type textarea "can you"
type textarea "x"
type textarea "can you c"
type textarea "x"
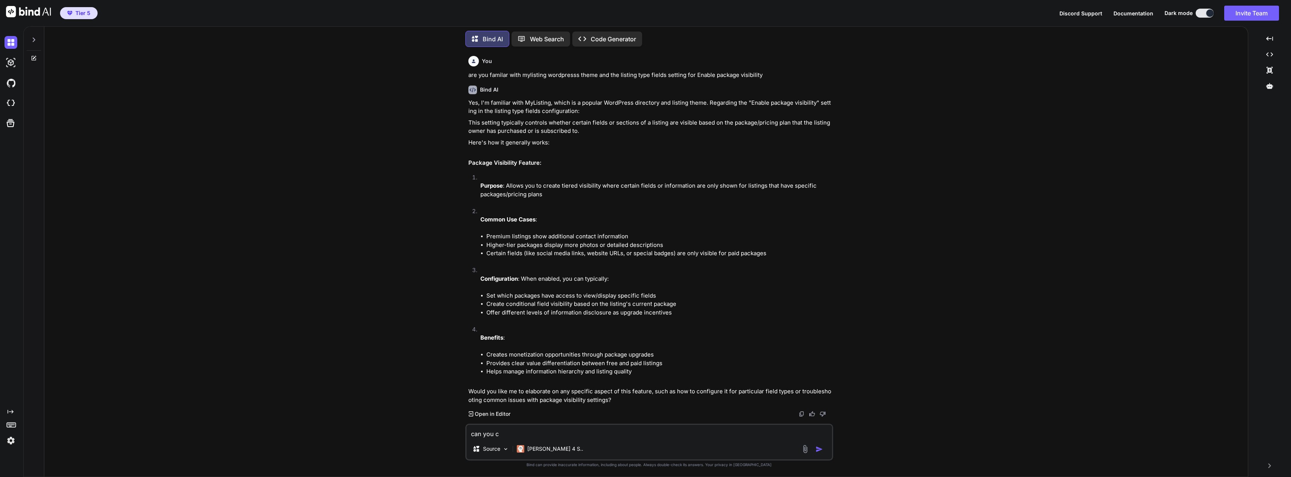
type textarea "can you cr"
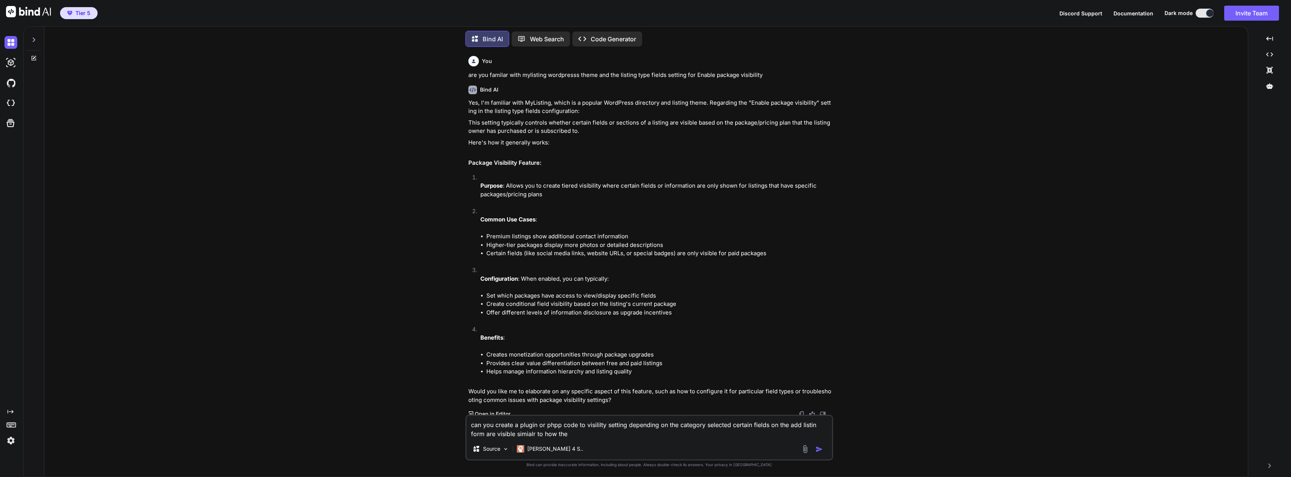
paste textarea "Enable package visibility"
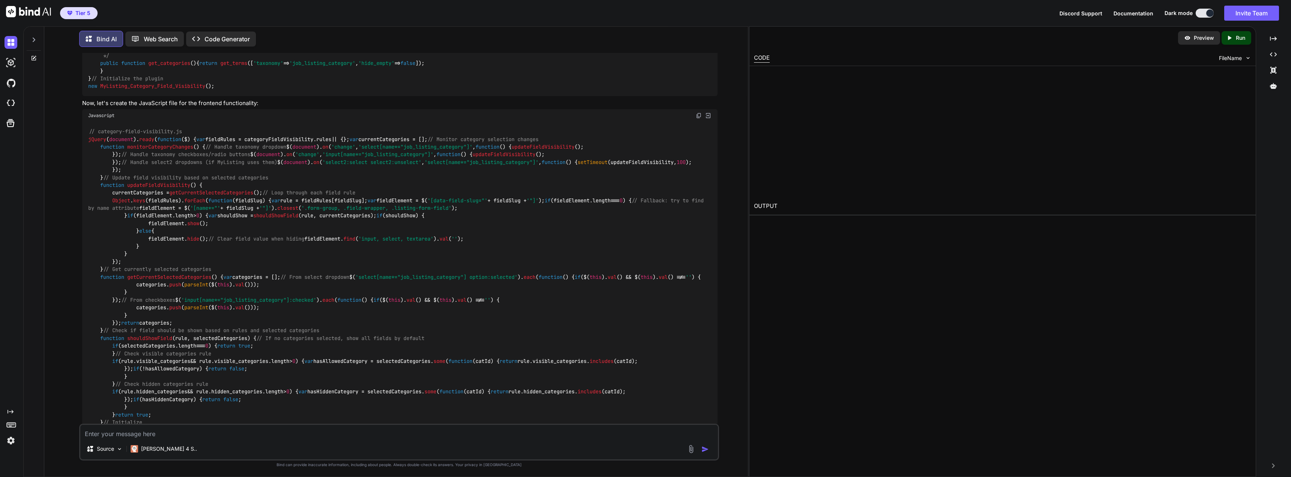
scroll to position [1258, 0]
